Goal: Information Seeking & Learning: Learn about a topic

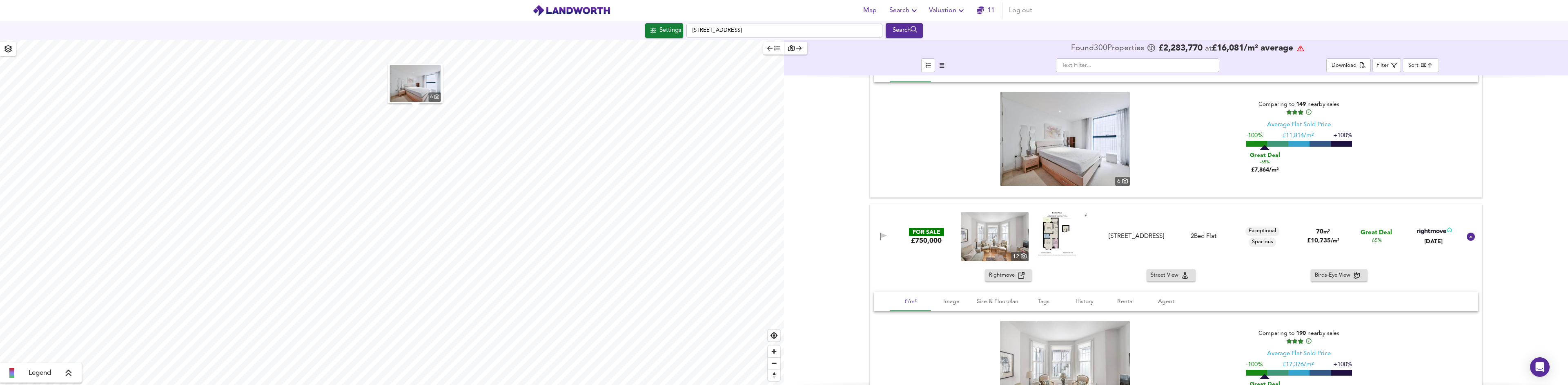
scroll to position [857, 0]
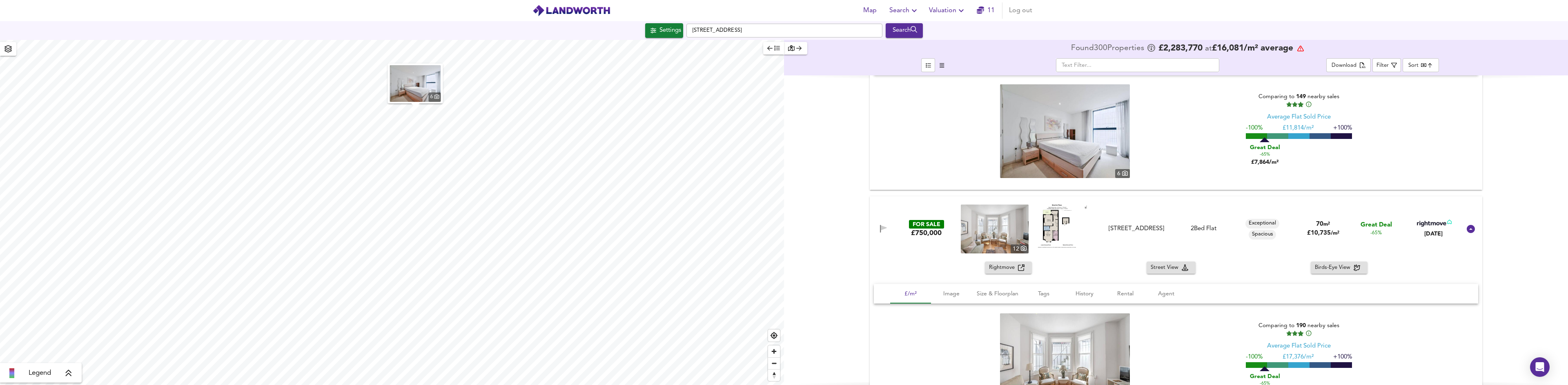
click at [1434, 224] on icon at bounding box center [1433, 223] width 34 height 7
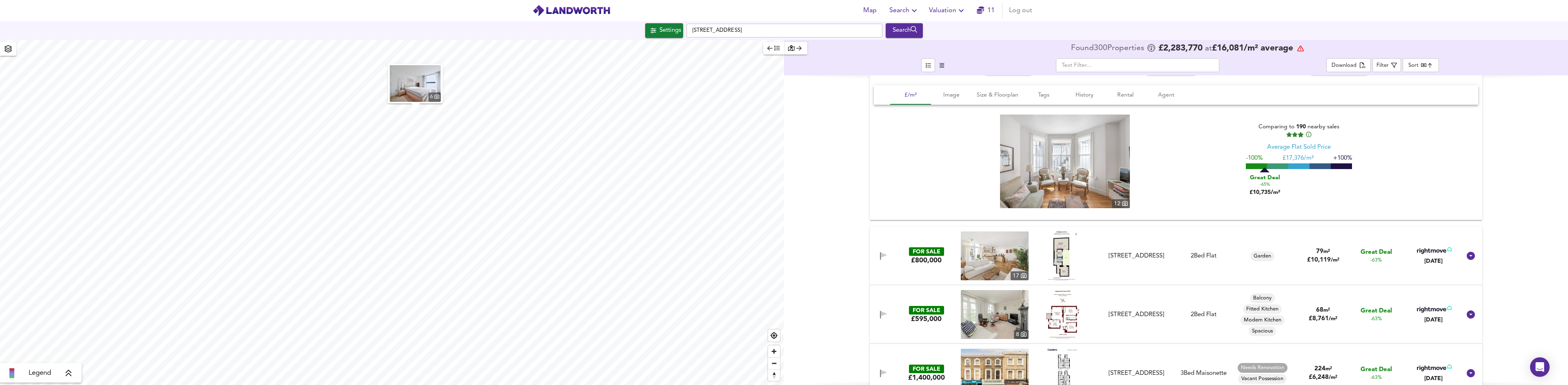
scroll to position [1060, 0]
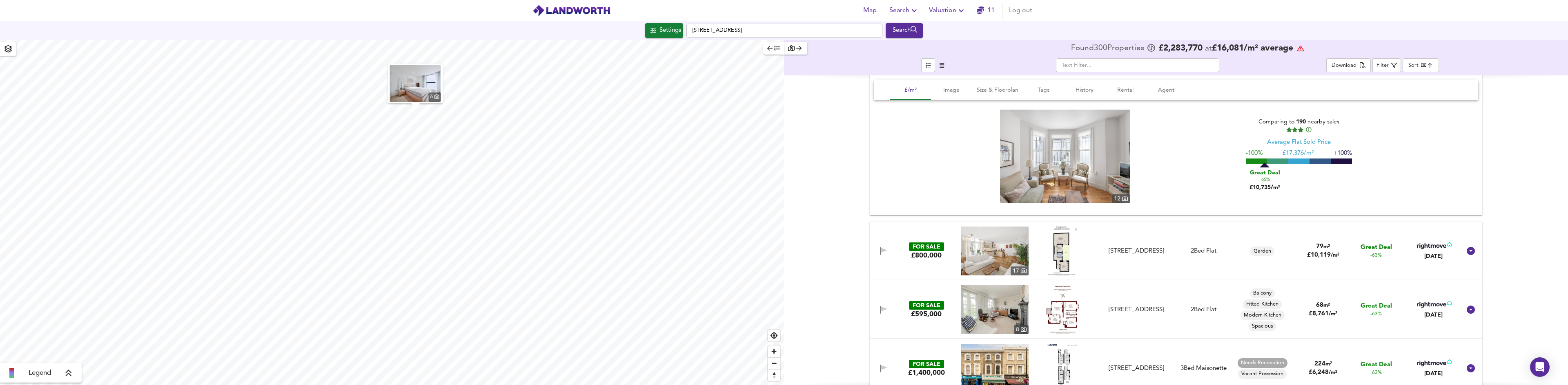
click at [1424, 303] on icon at bounding box center [1433, 304] width 34 height 7
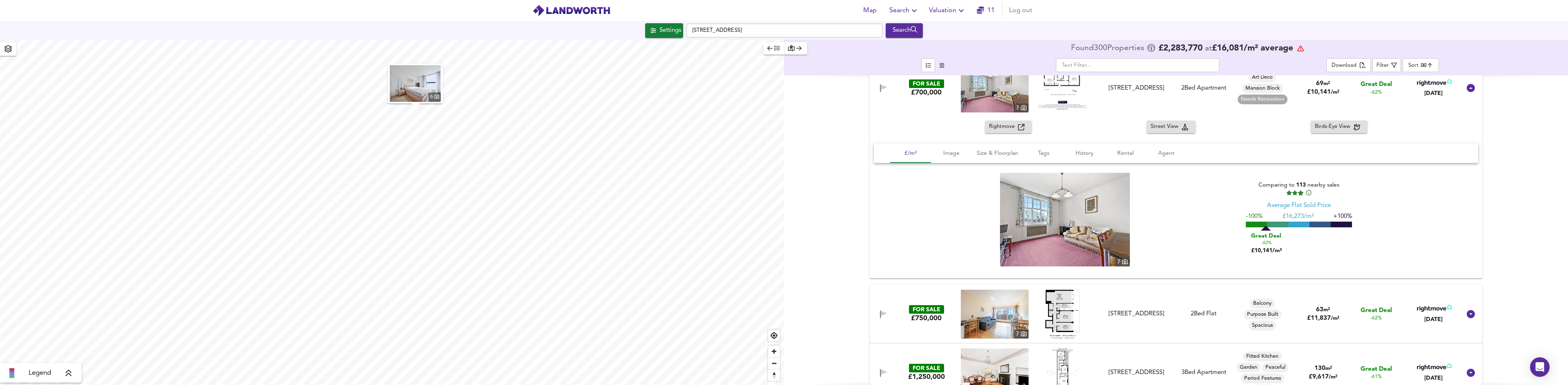
scroll to position [1590, 0]
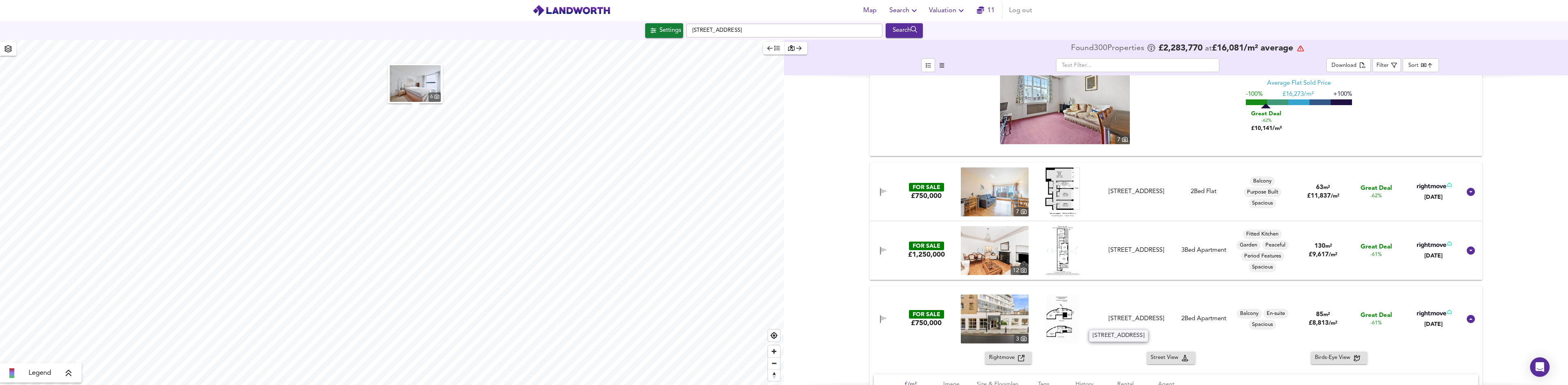
click at [1129, 316] on div "[STREET_ADDRESS]" at bounding box center [1135, 319] width 73 height 9
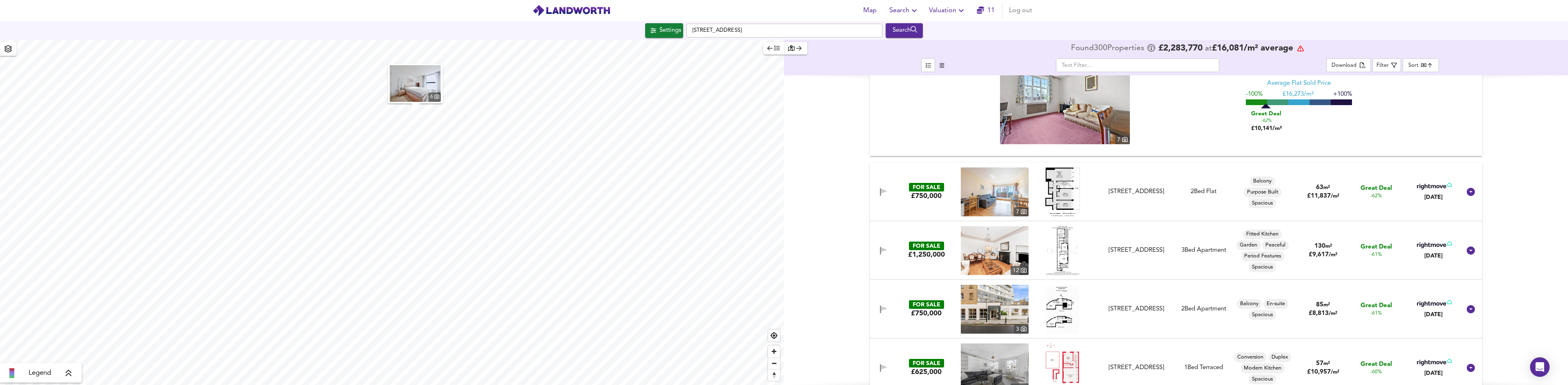
click at [1442, 314] on div "[DATE]" at bounding box center [1433, 315] width 36 height 8
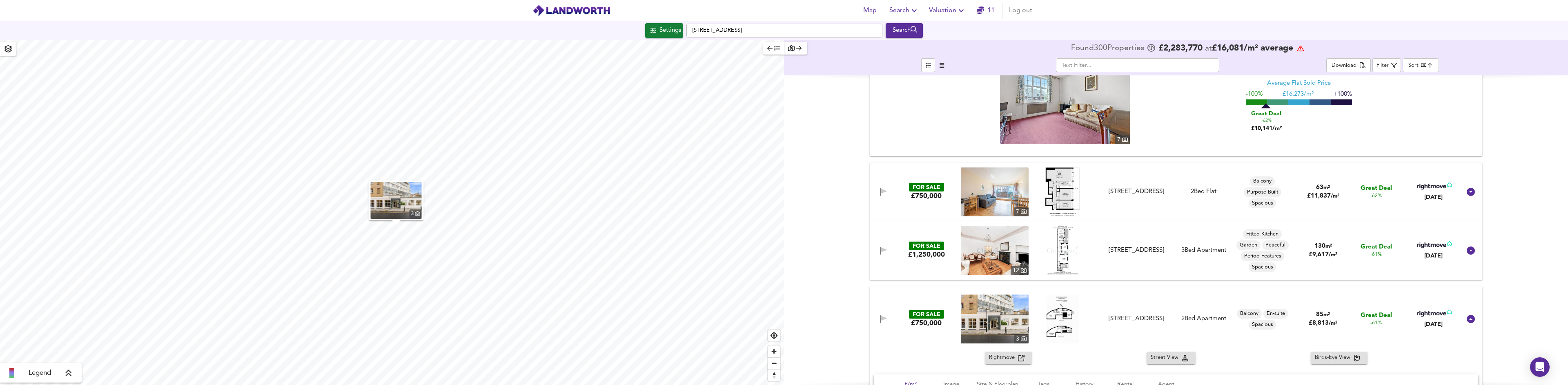
click at [1435, 306] on div "FOR SALE £750,000 [STREET_ADDRESS] 2 Bed Apartment Balcony En-suite Spacious 85…" at bounding box center [1166, 319] width 589 height 49
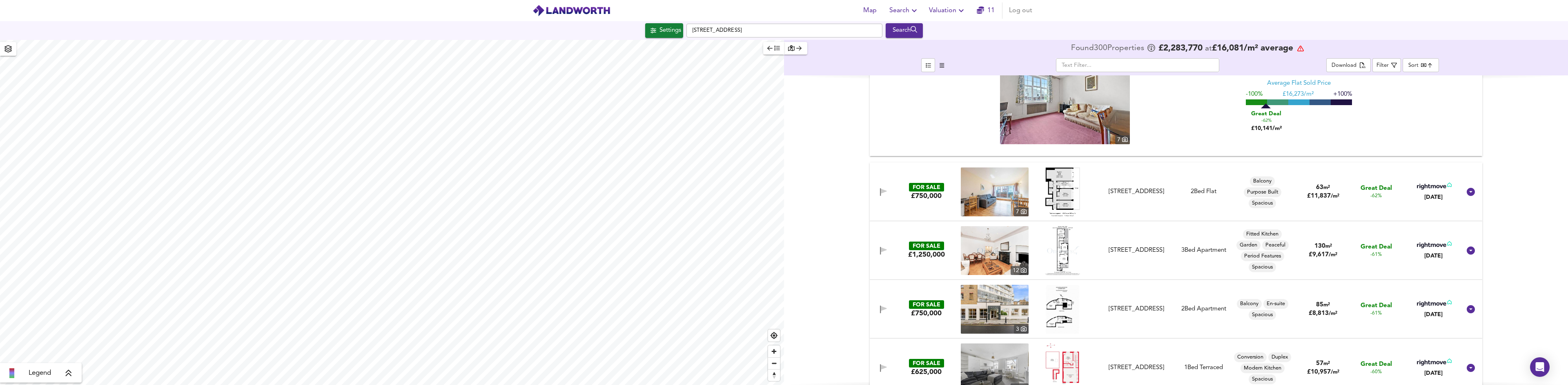
click at [1430, 304] on icon at bounding box center [1433, 303] width 34 height 7
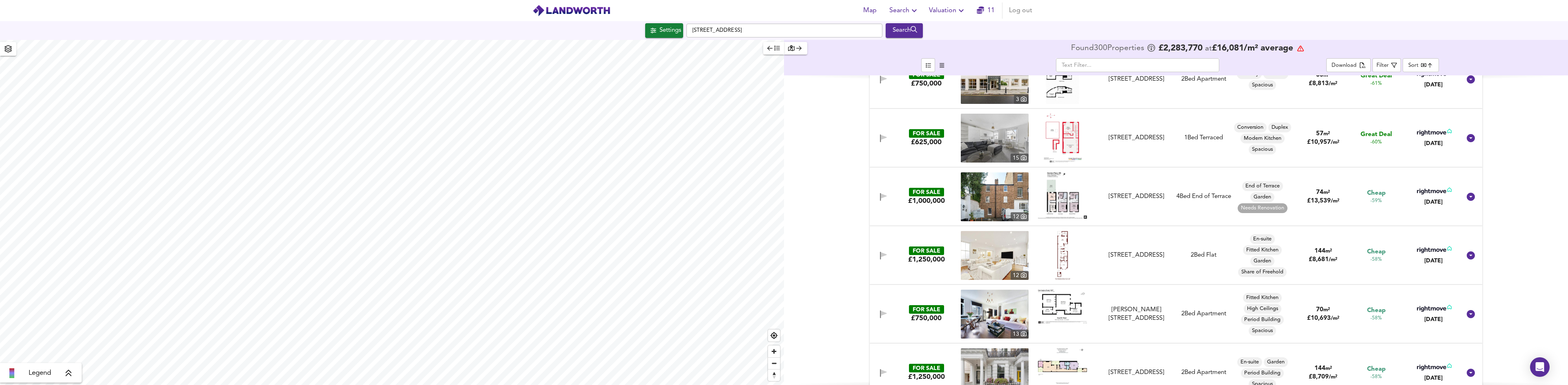
scroll to position [1835, 0]
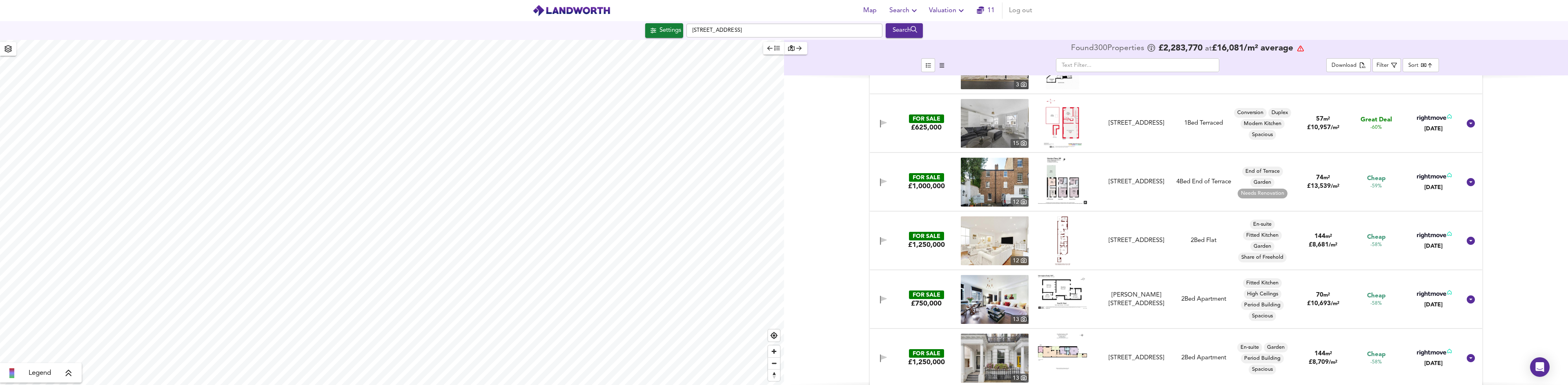
click at [1430, 293] on icon at bounding box center [1433, 293] width 34 height 7
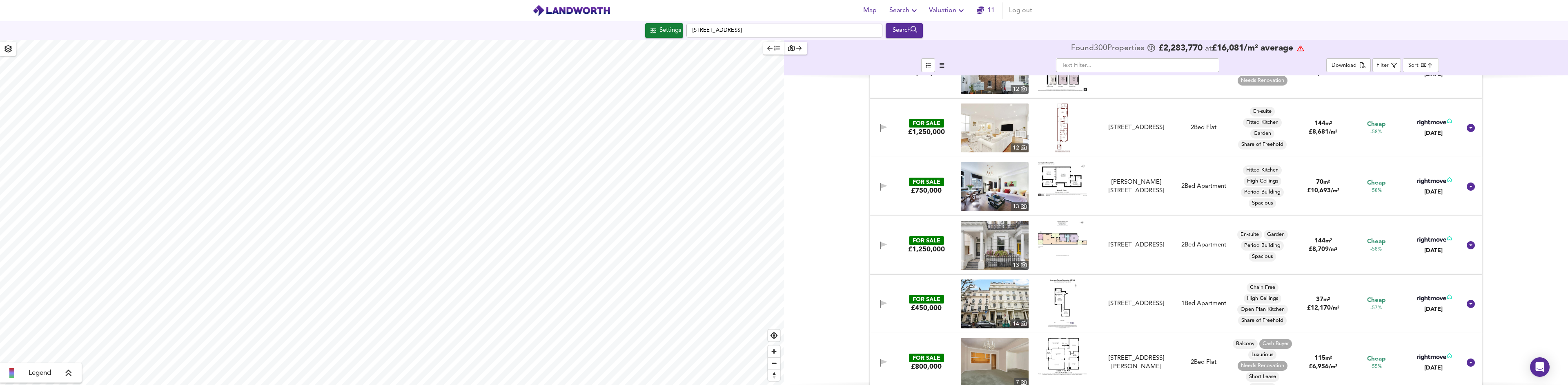
scroll to position [1957, 0]
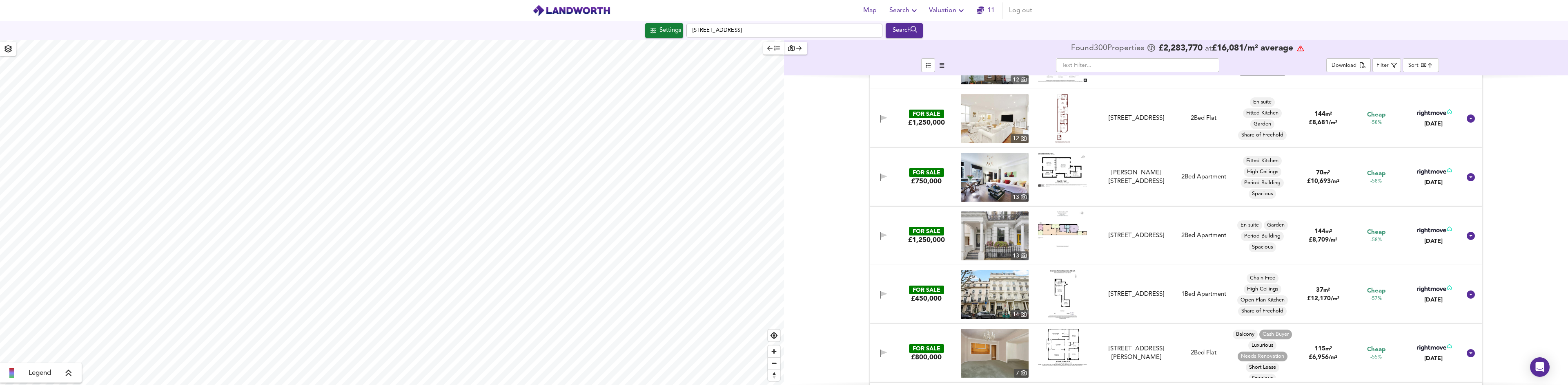
click at [1435, 286] on icon at bounding box center [1433, 289] width 34 height 7
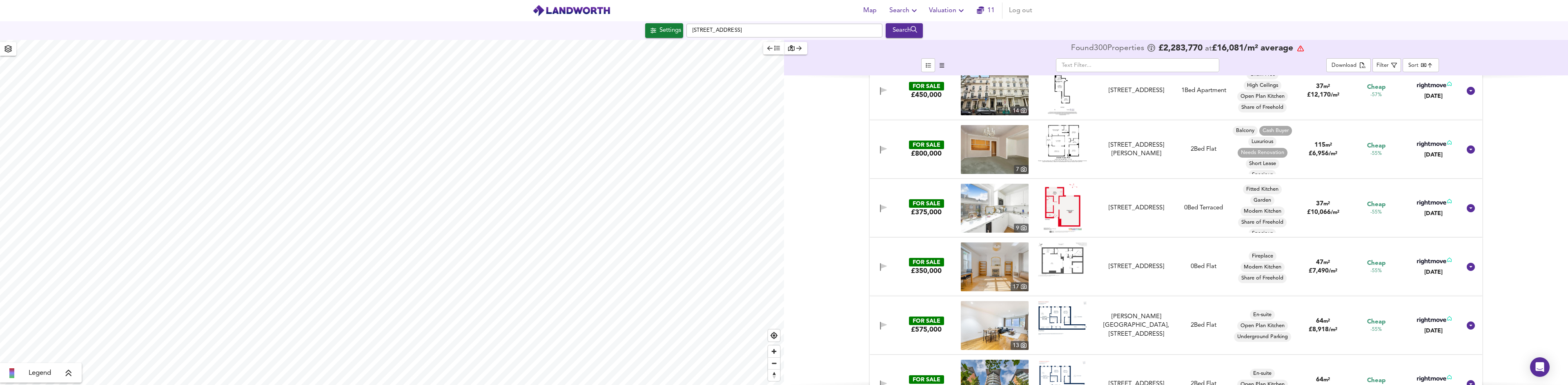
scroll to position [2203, 0]
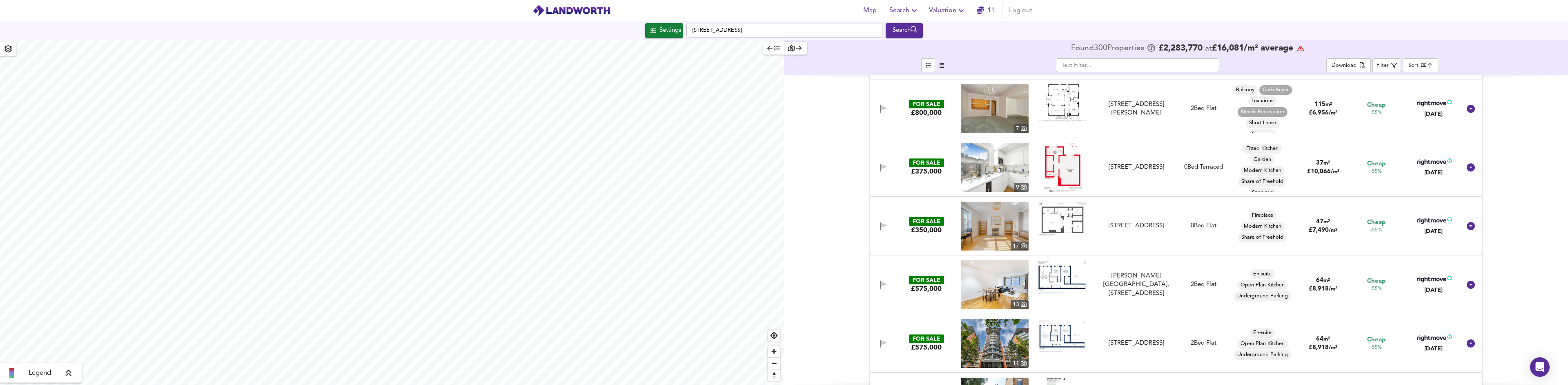
click at [1433, 277] on icon at bounding box center [1433, 279] width 34 height 7
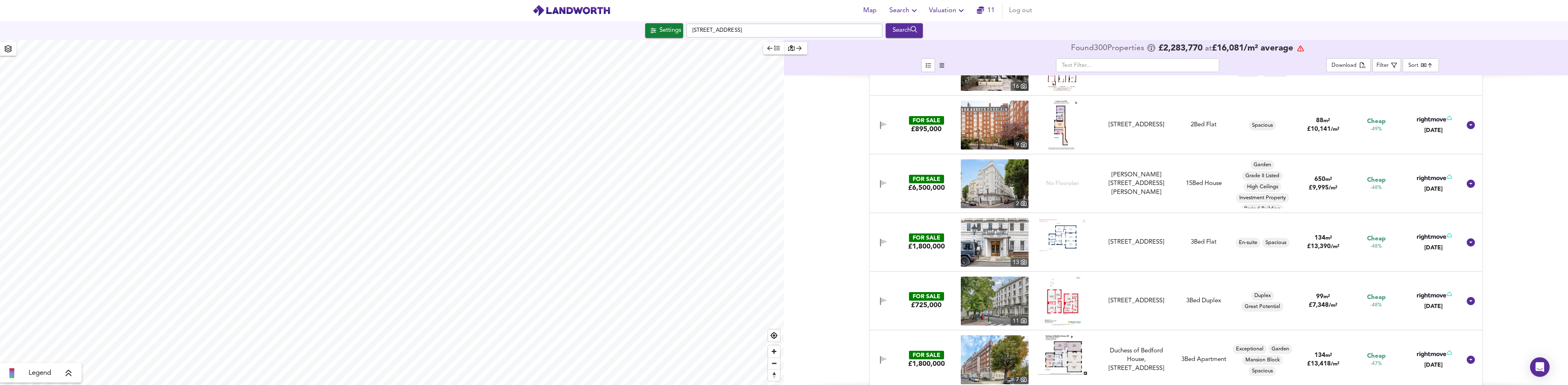
scroll to position [2814, 0]
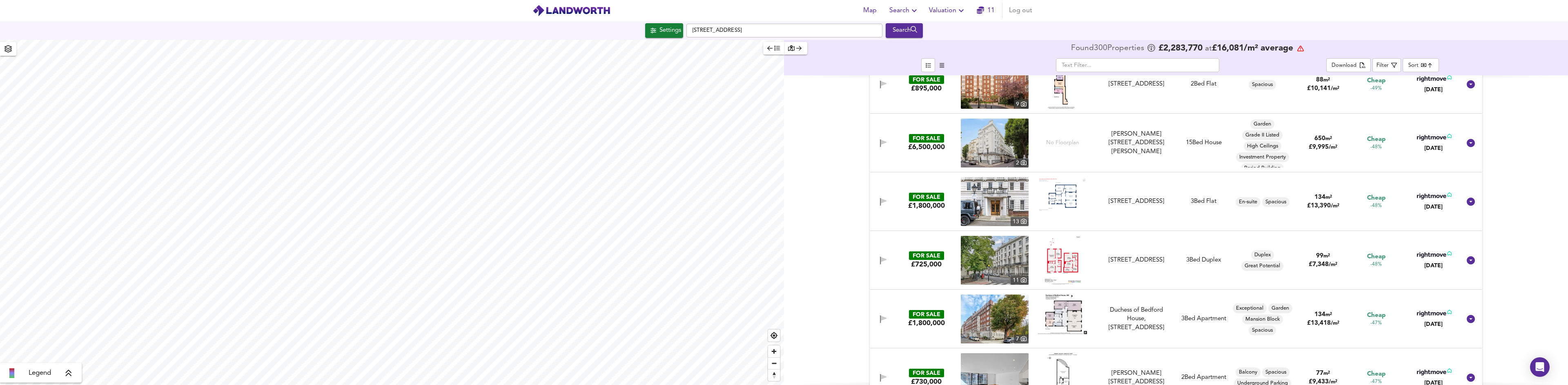
click at [1422, 253] on icon at bounding box center [1433, 254] width 34 height 7
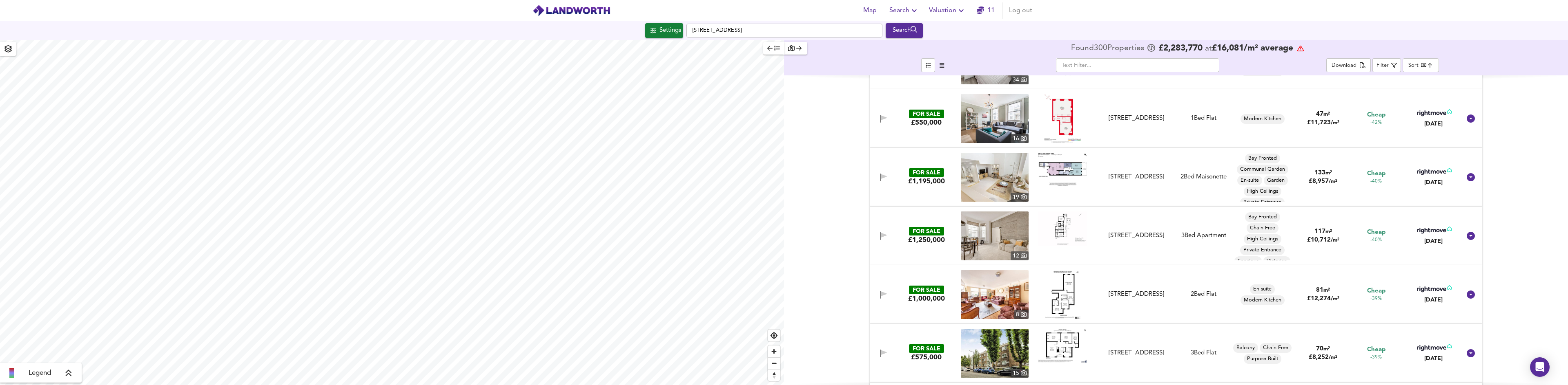
scroll to position [3467, 0]
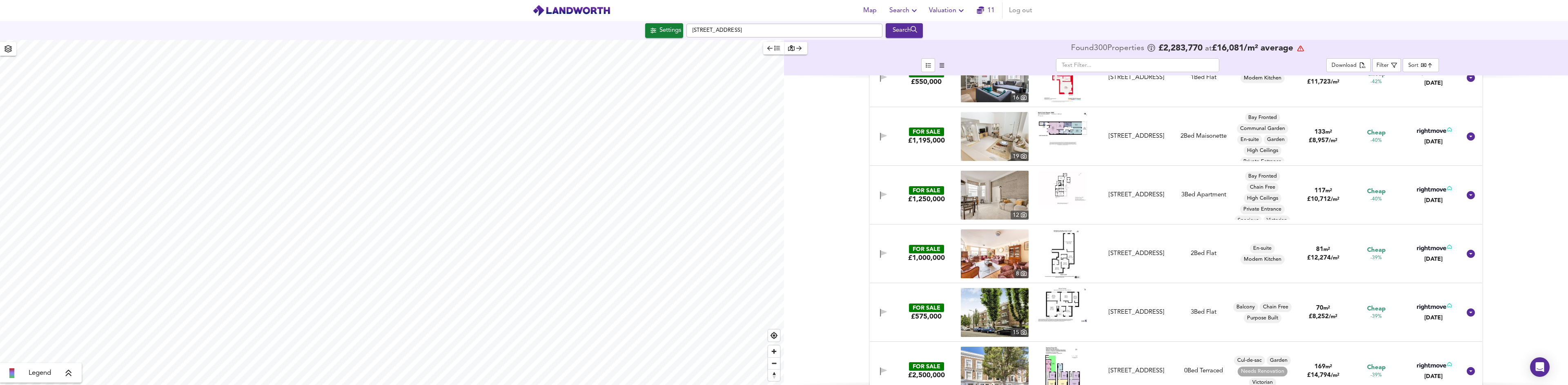
click at [1434, 249] on icon at bounding box center [1431, 249] width 30 height 6
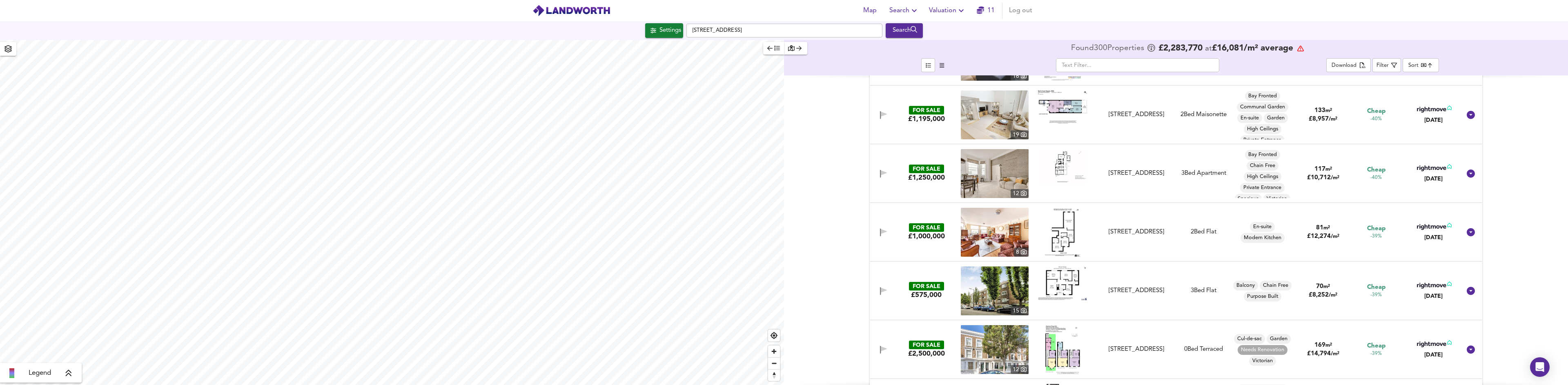
scroll to position [3507, 0]
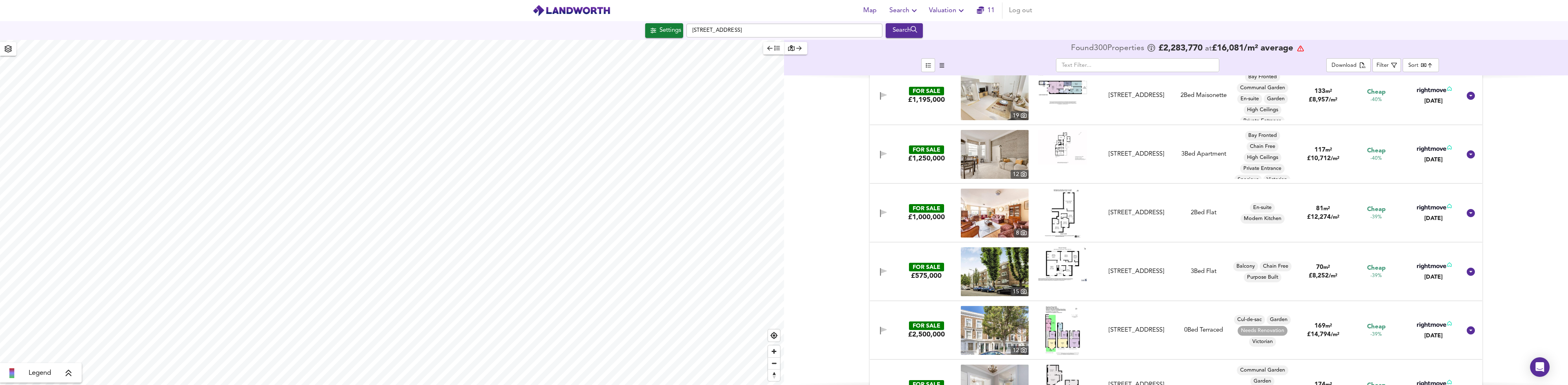
click at [1427, 265] on icon at bounding box center [1431, 267] width 30 height 6
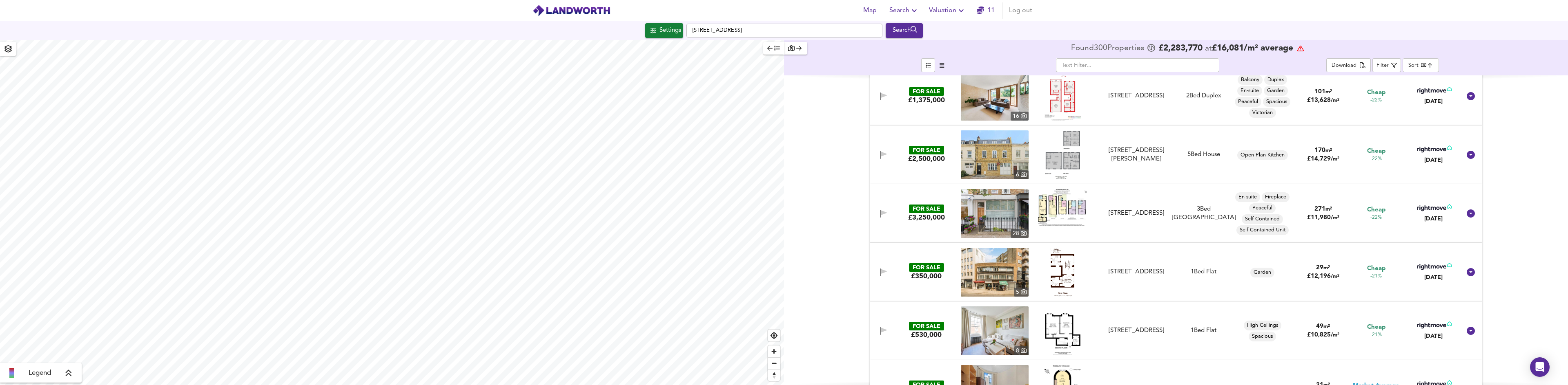
scroll to position [6444, 0]
click at [1090, 270] on div at bounding box center [1061, 272] width 68 height 49
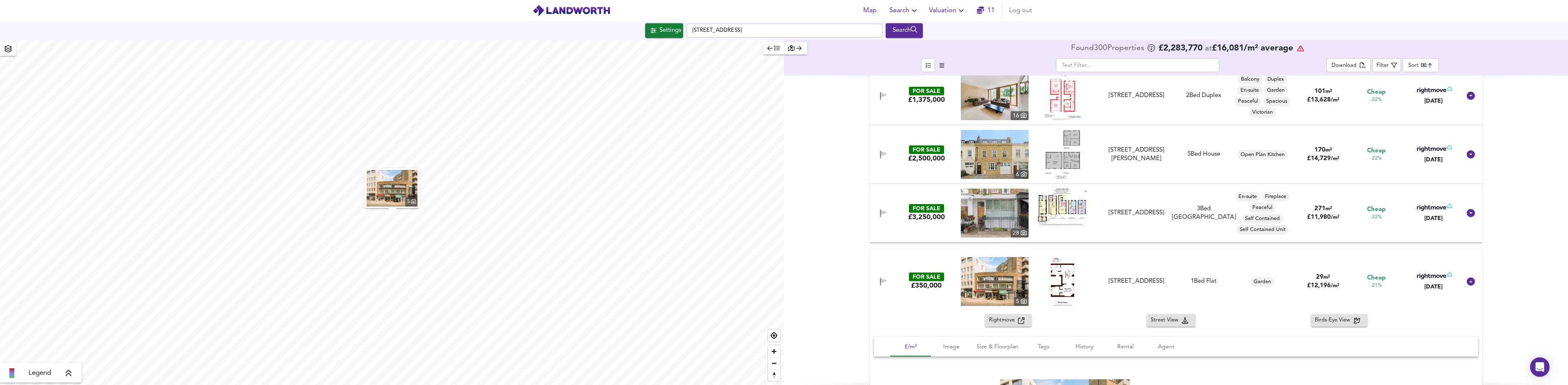
click at [1420, 276] on icon at bounding box center [1433, 276] width 34 height 7
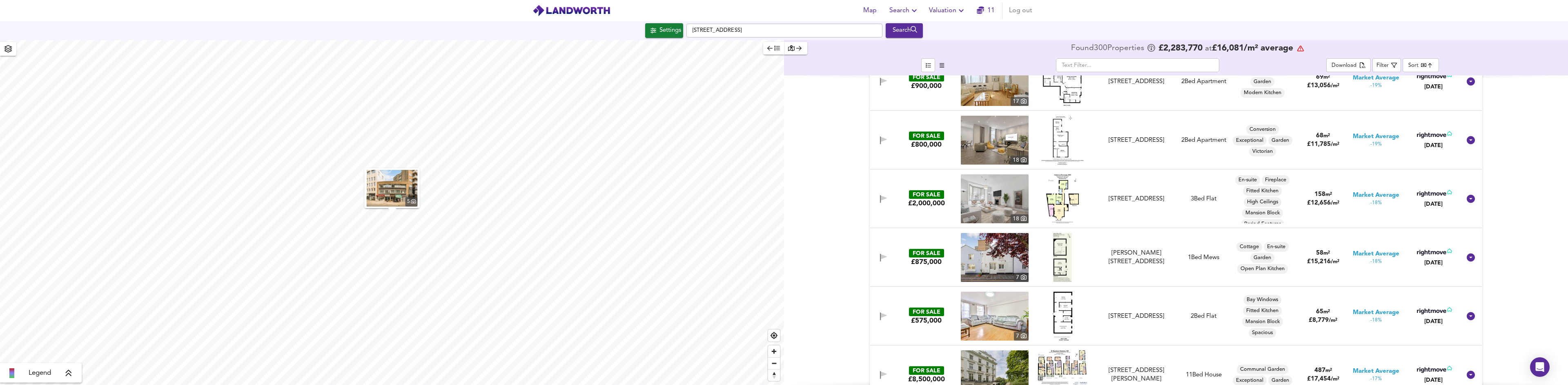
scroll to position [7015, 0]
click at [1391, 64] on span "Filter" at bounding box center [1386, 65] width 21 height 10
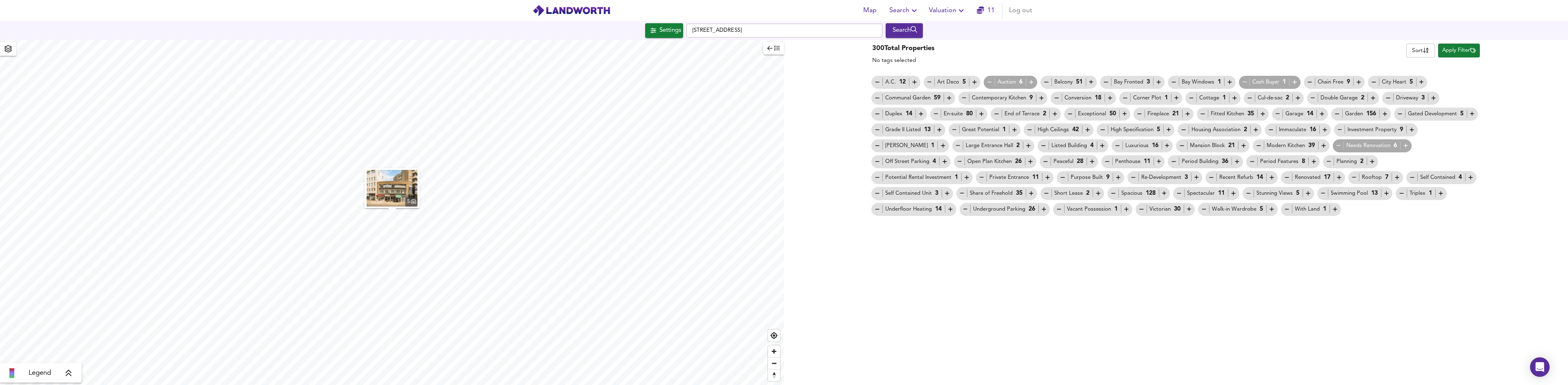
drag, startPoint x: 1195, startPoint y: 50, endPoint x: 998, endPoint y: 36, distance: 197.5
click at [1192, 47] on div "300 Total Properties No tags selected Sort name ​ Apply Filter" at bounding box center [1175, 53] width 612 height 24
click at [839, 68] on div "300 Total Properties No tags selected Sort name ​ Apply Filter A.C. 12 Art Deco…" at bounding box center [1175, 213] width 784 height 346
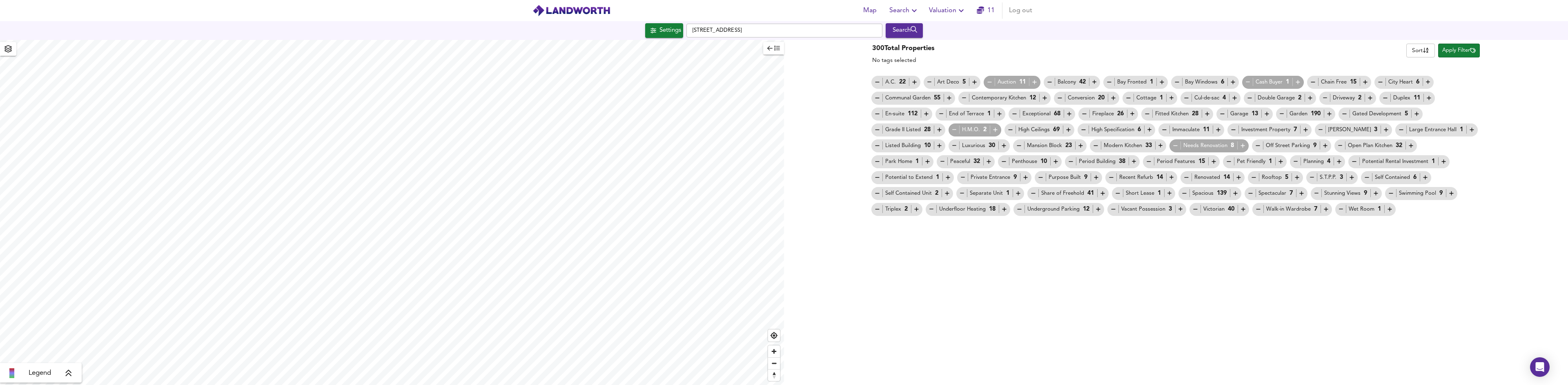
drag, startPoint x: 858, startPoint y: 104, endPoint x: 853, endPoint y: 109, distance: 7.1
click at [1453, 52] on span "Apply Filter" at bounding box center [1459, 51] width 34 height 10
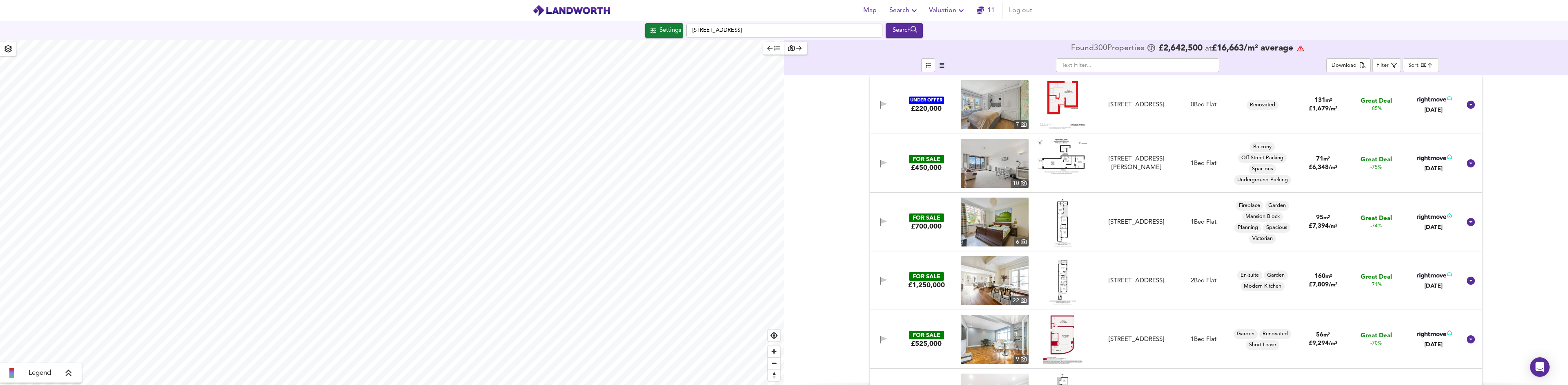
type input "2397"
click at [902, 28] on div "Search" at bounding box center [904, 31] width 34 height 11
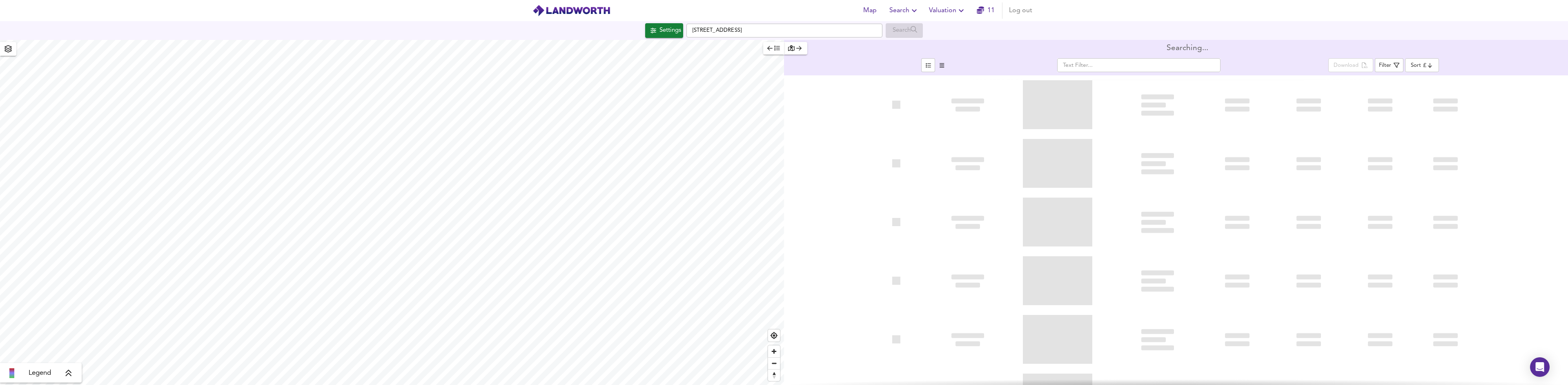
type input "bestdeal"
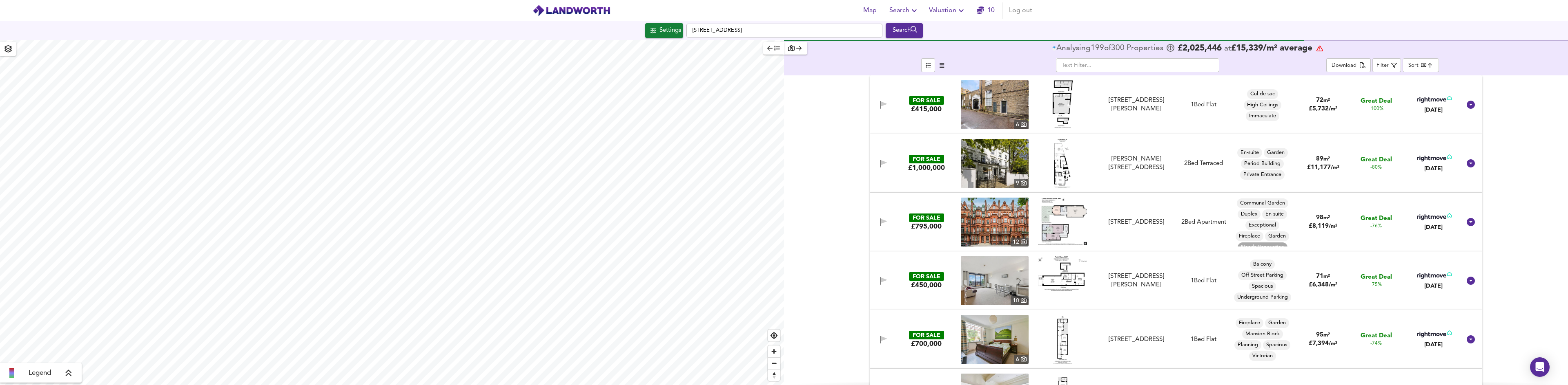
click at [1427, 159] on icon at bounding box center [1431, 159] width 30 height 6
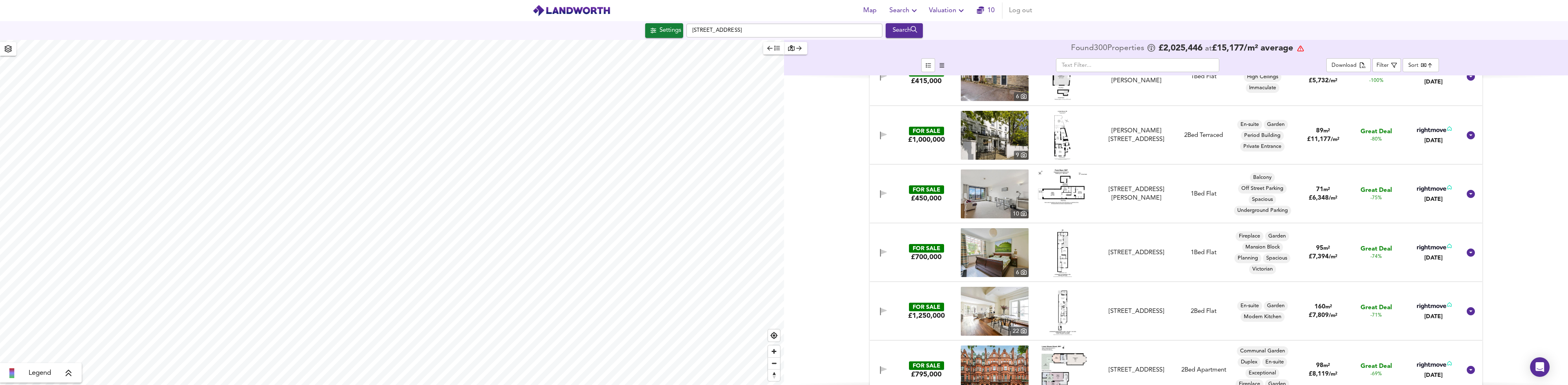
scroll to position [40, 0]
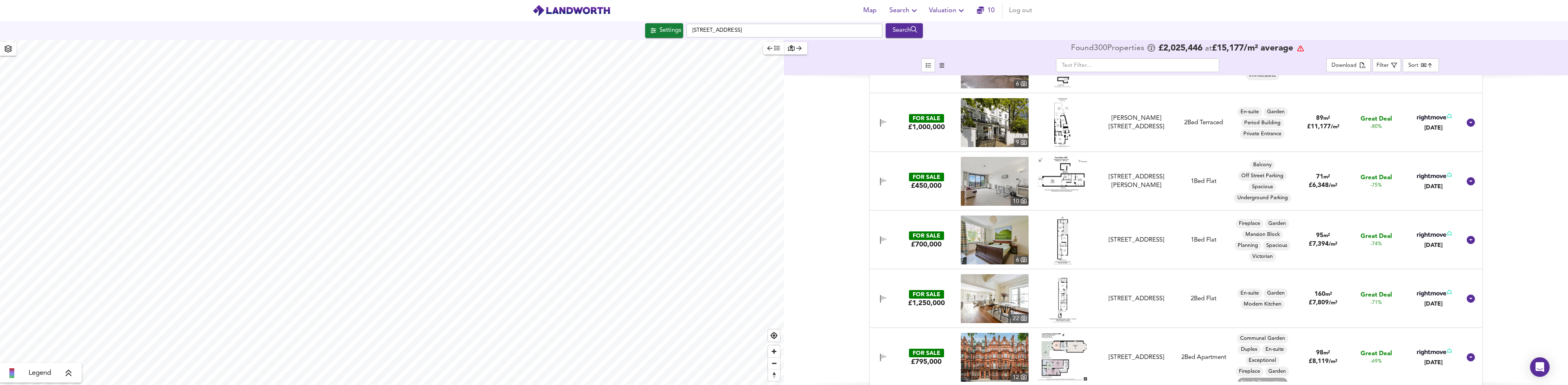
click at [1430, 293] on icon at bounding box center [1433, 292] width 34 height 7
click at [1420, 232] on icon at bounding box center [1433, 234] width 34 height 7
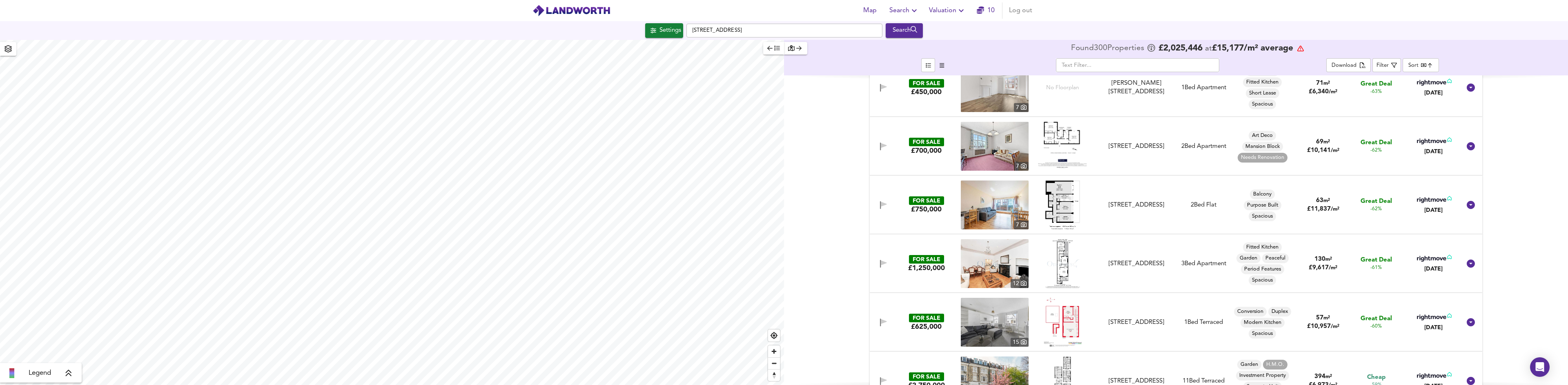
scroll to position [611, 0]
